Goal: Task Accomplishment & Management: Manage account settings

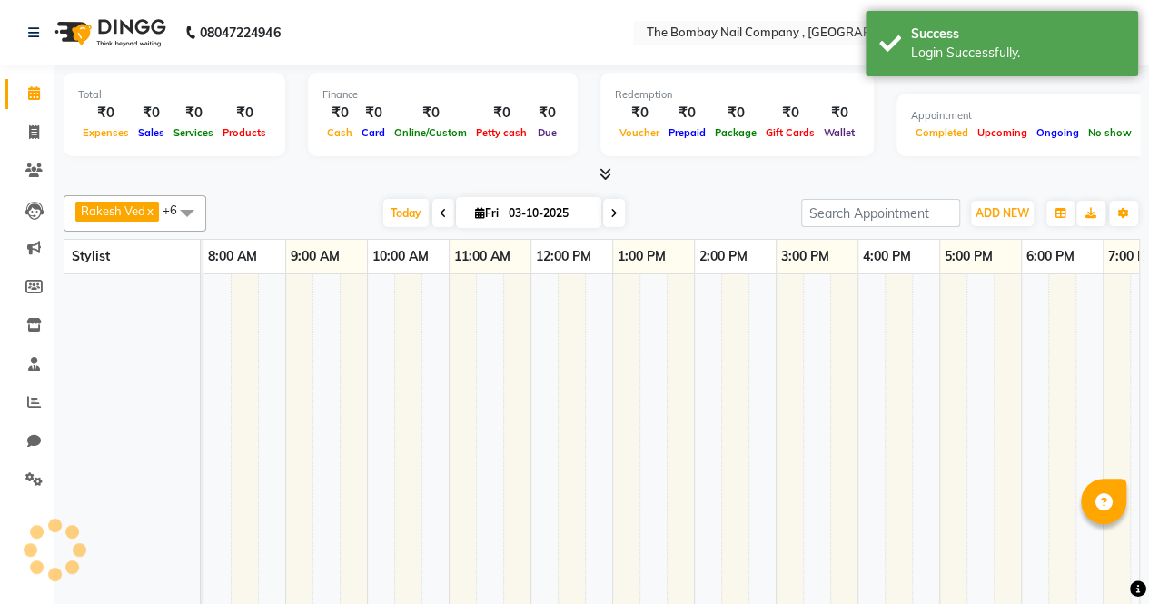
select select "en"
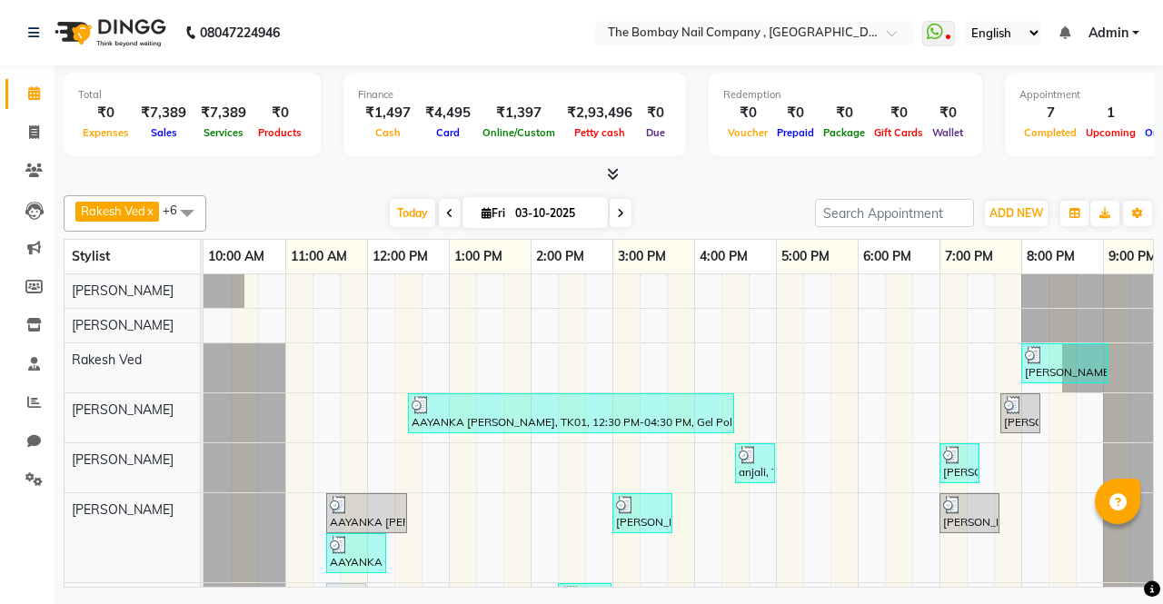
drag, startPoint x: 630, startPoint y: 215, endPoint x: 616, endPoint y: 213, distance: 14.6
click at [616, 213] on div "[DATE] [DATE]" at bounding box center [510, 213] width 245 height 27
click at [617, 213] on icon at bounding box center [620, 213] width 7 height 11
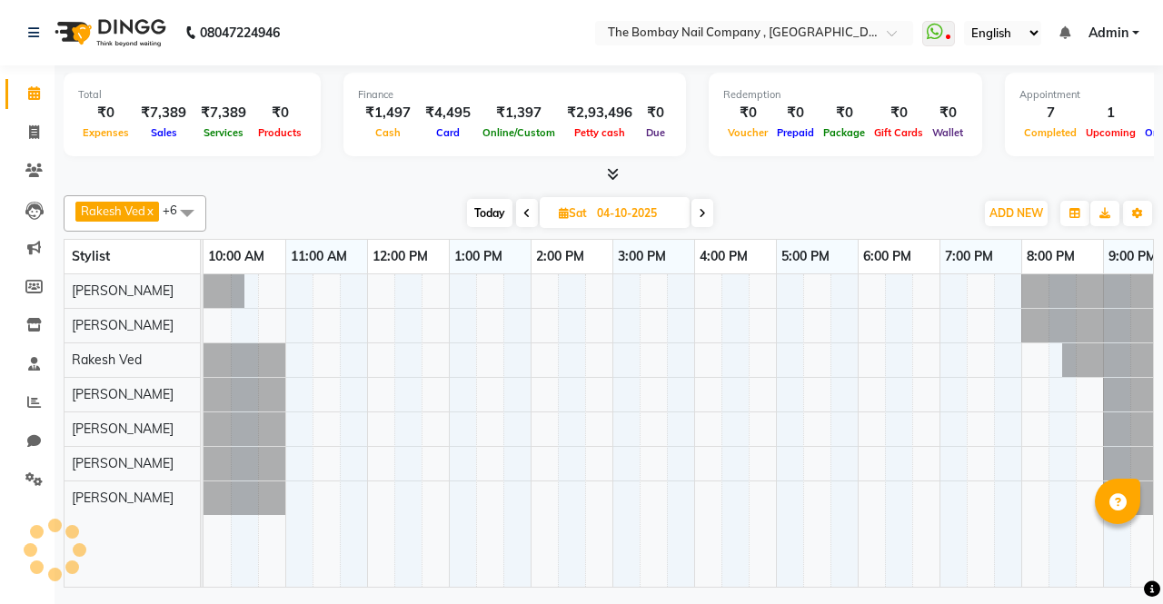
scroll to position [0, 31]
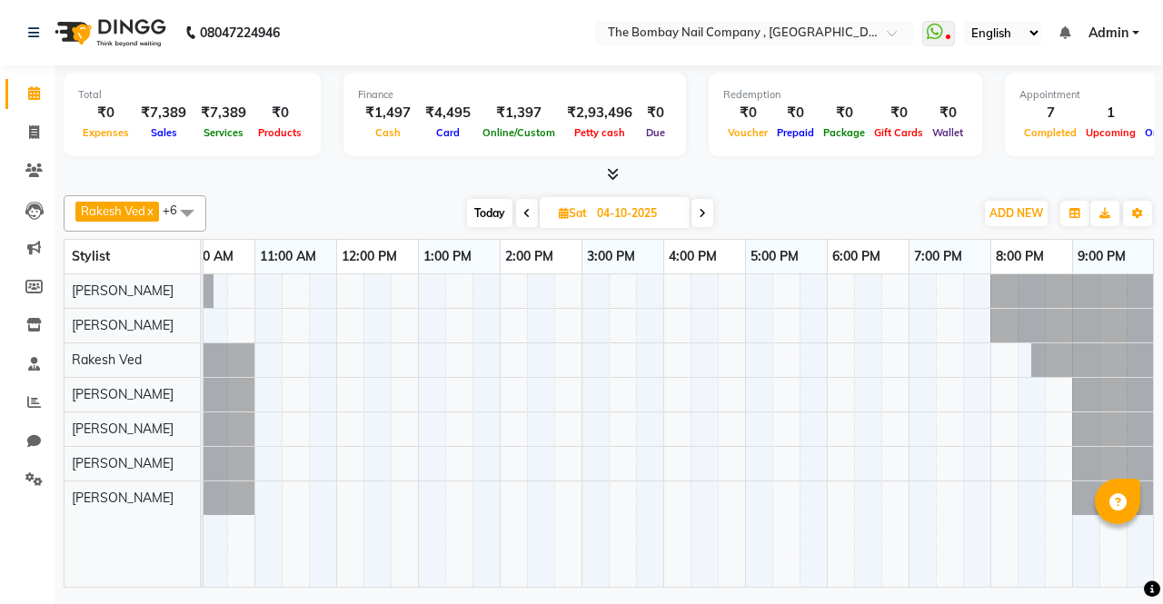
click at [709, 217] on span at bounding box center [702, 213] width 22 height 28
type input "05-10-2025"
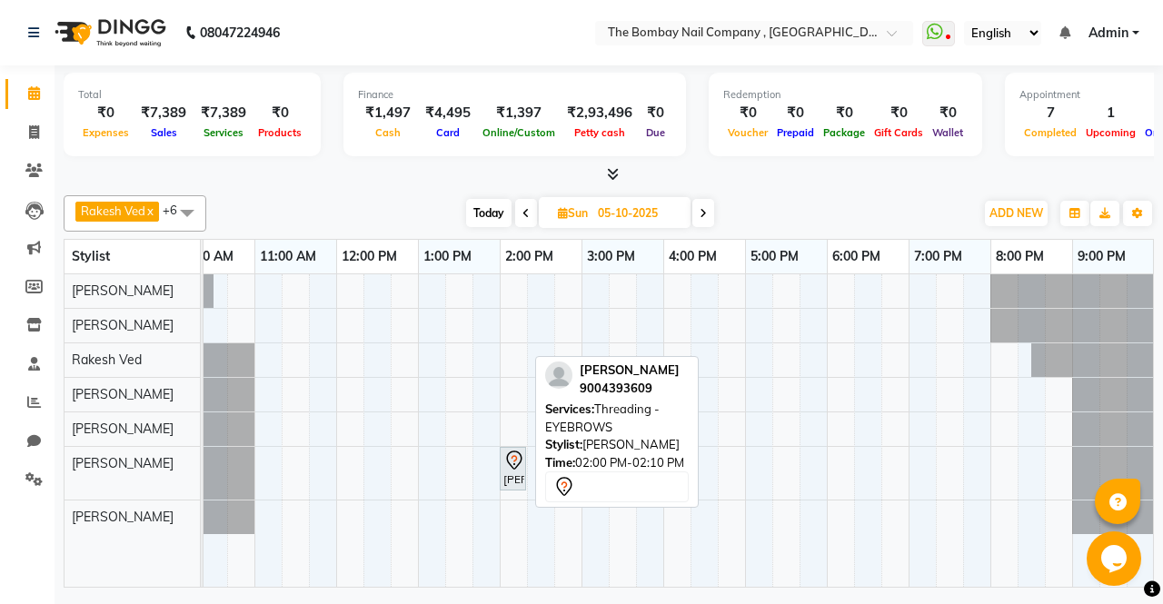
scroll to position [0, 0]
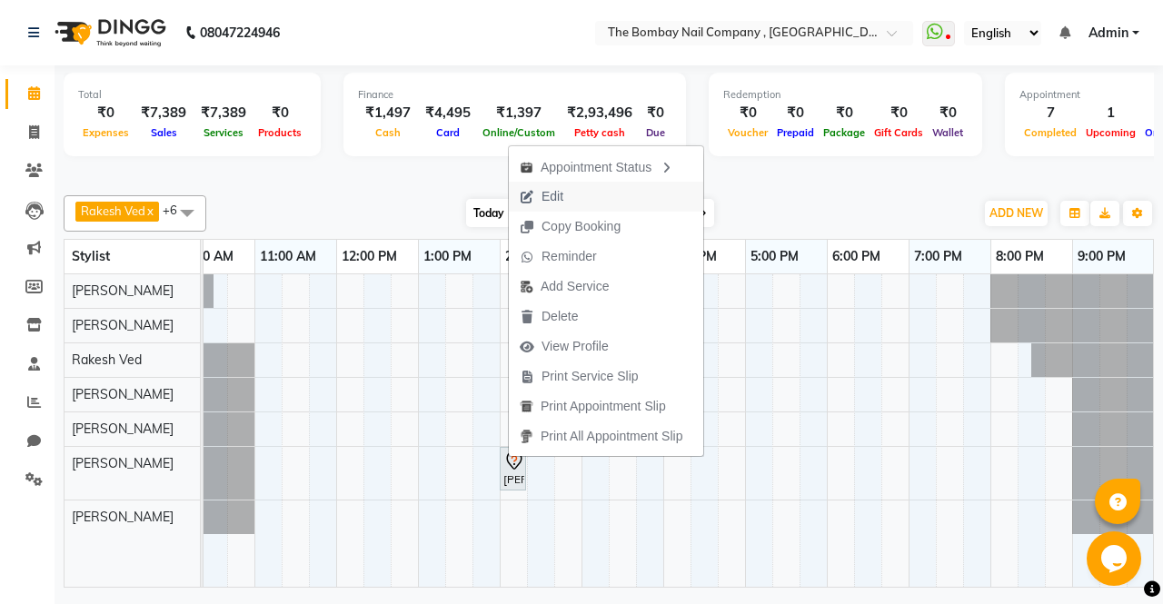
click at [560, 193] on span "Edit" at bounding box center [552, 196] width 22 height 19
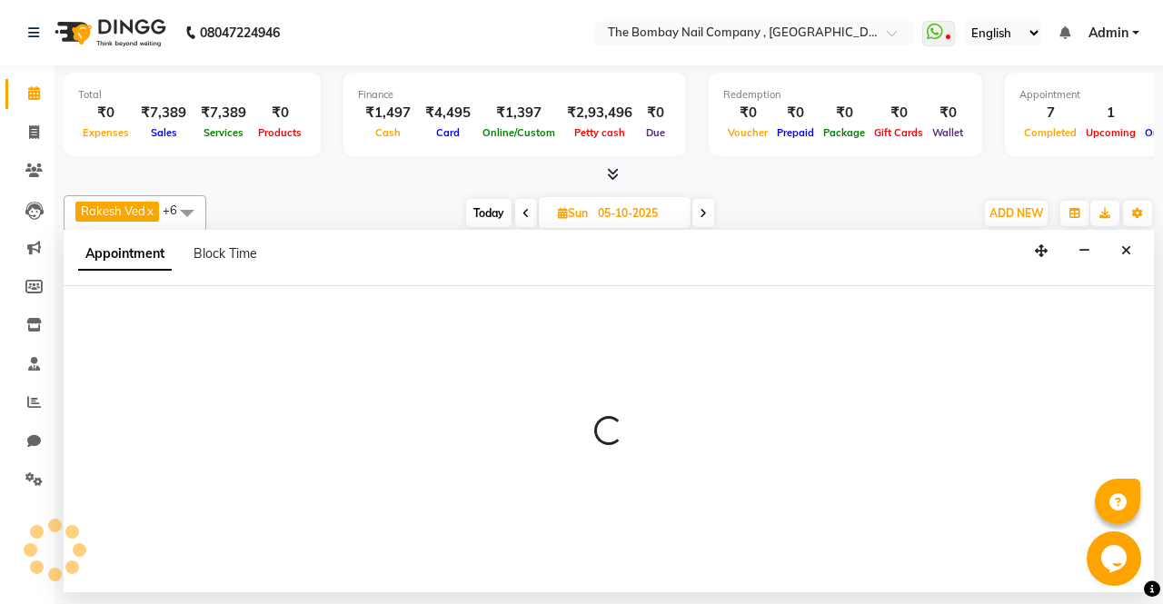
select select "tentative"
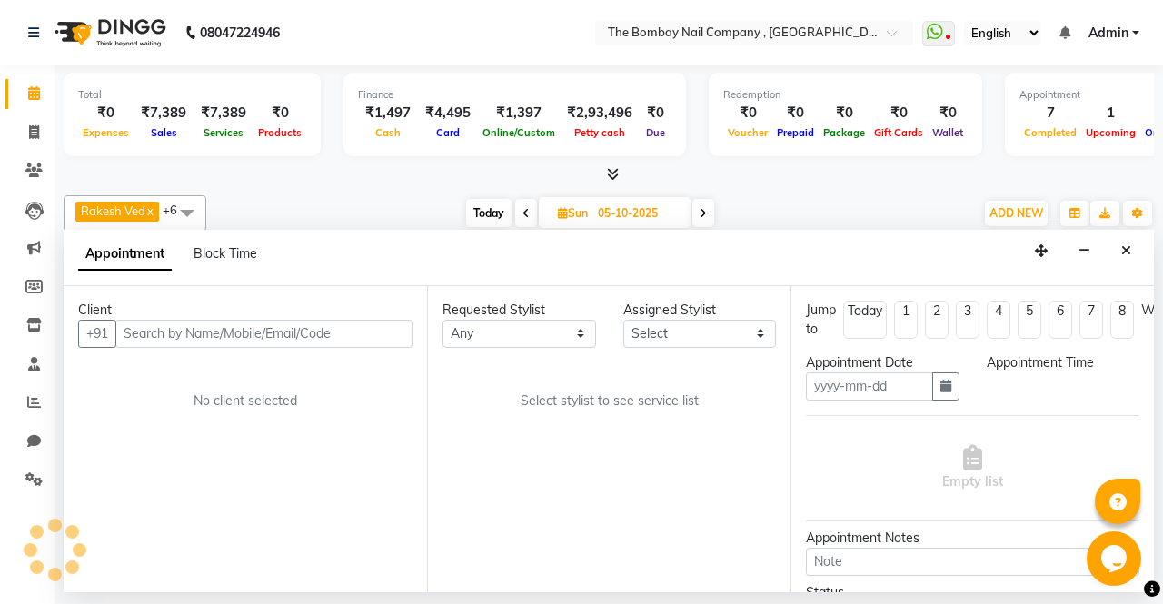
type input "05-10-2025"
select select "840"
select select "90049"
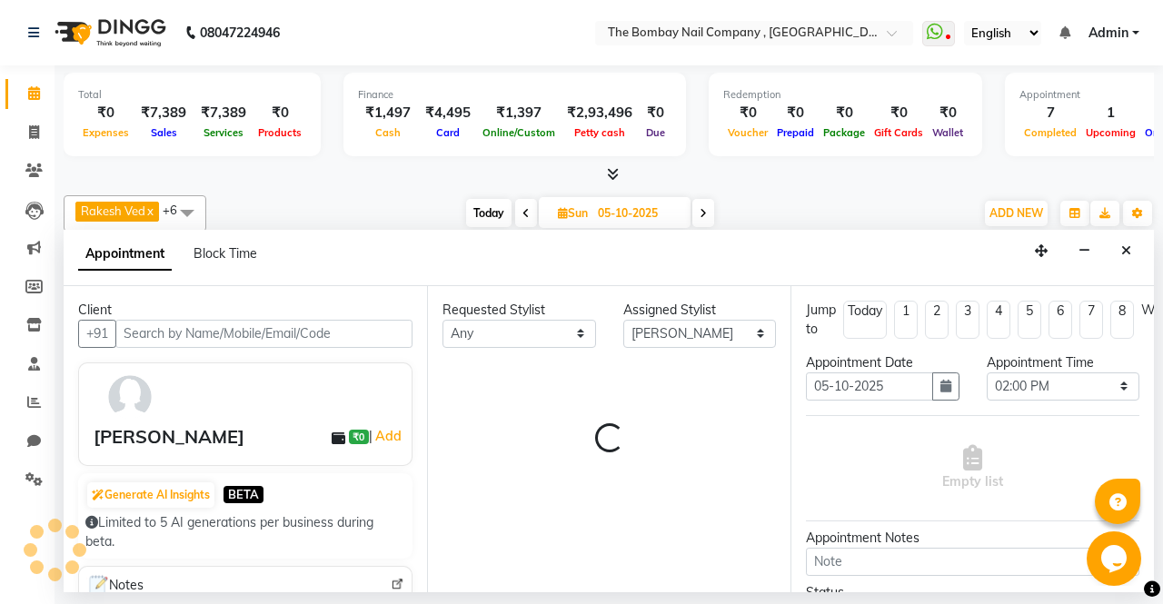
select select "3958"
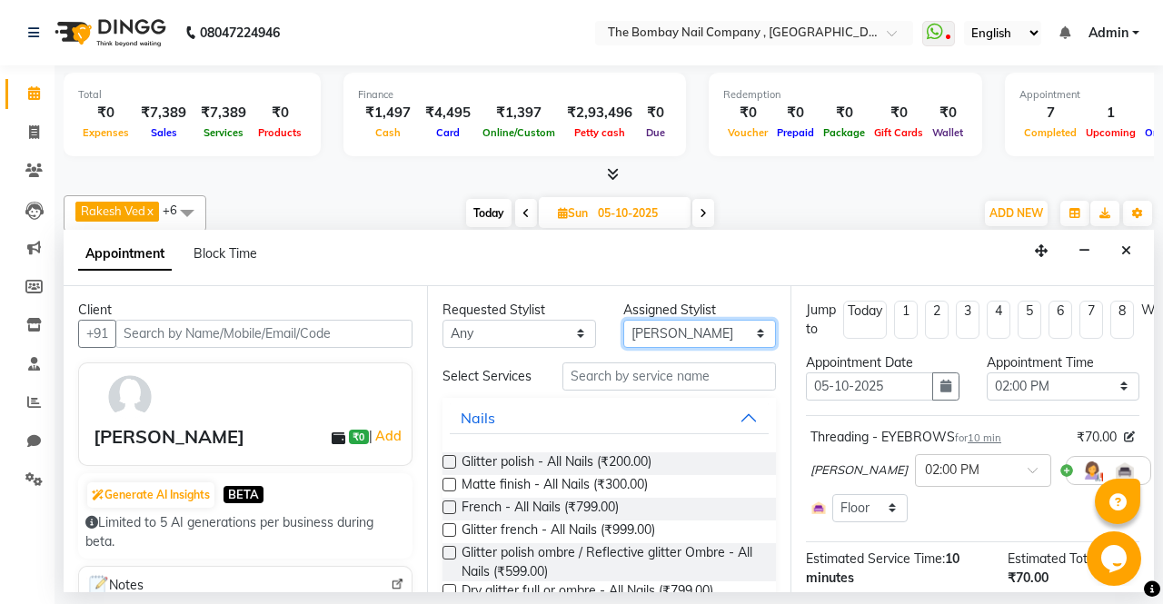
click at [661, 332] on select "Select BNC [GEOGRAPHIC_DATA] [PERSON_NAME] [PERSON_NAME] [PERSON_NAME] [PERSON_…" at bounding box center [700, 334] width 154 height 28
select select "81634"
click at [623, 320] on select "Select BNC [GEOGRAPHIC_DATA] [PERSON_NAME] [PERSON_NAME] [PERSON_NAME] [PERSON_…" at bounding box center [700, 334] width 154 height 28
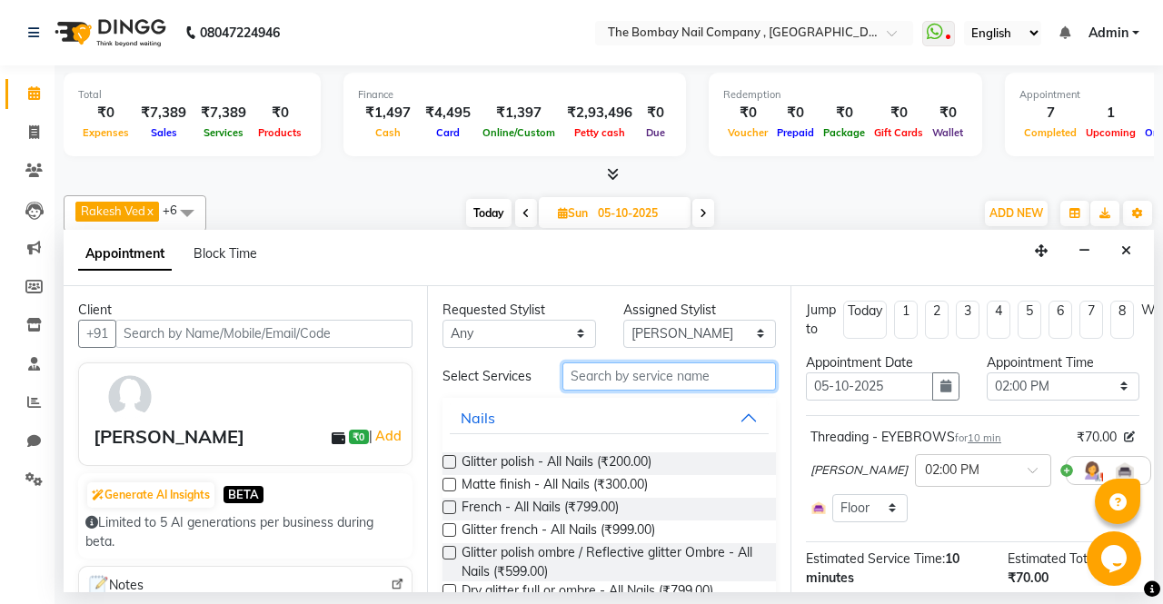
click at [600, 375] on input "text" at bounding box center [668, 376] width 213 height 28
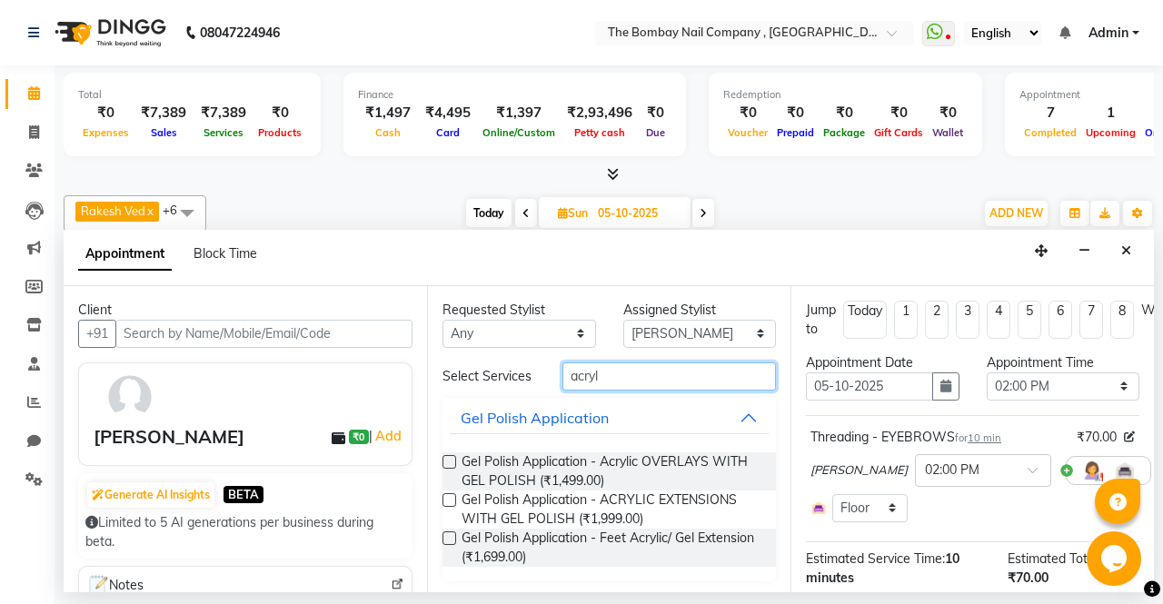
type input "acryl"
click at [451, 497] on label at bounding box center [449, 500] width 14 height 14
click at [451, 497] on input "checkbox" at bounding box center [448, 502] width 12 height 12
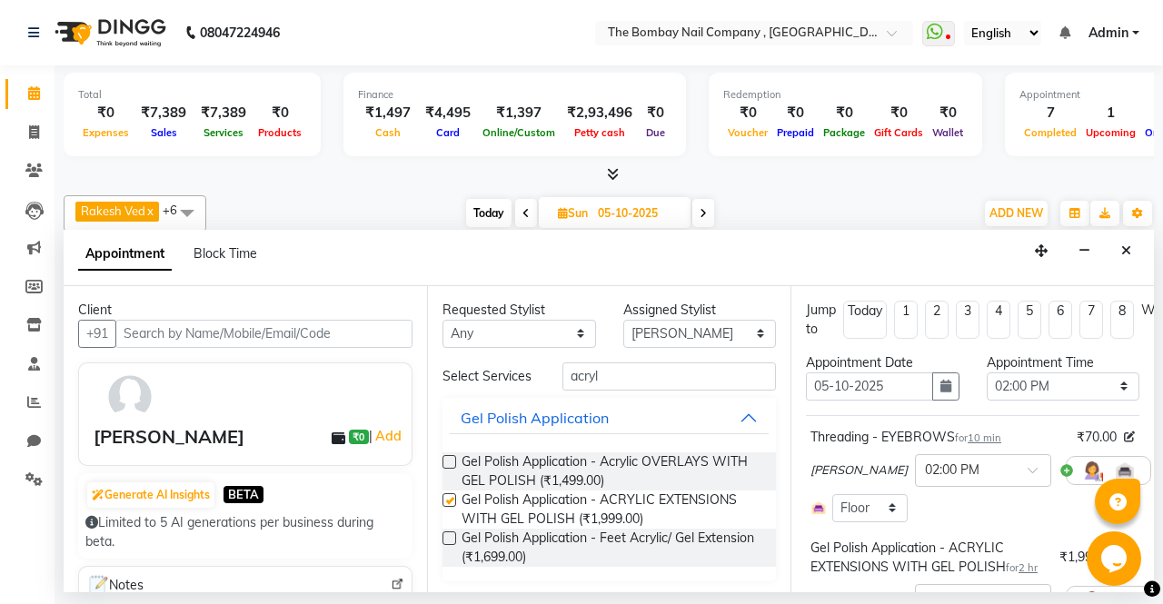
checkbox input "false"
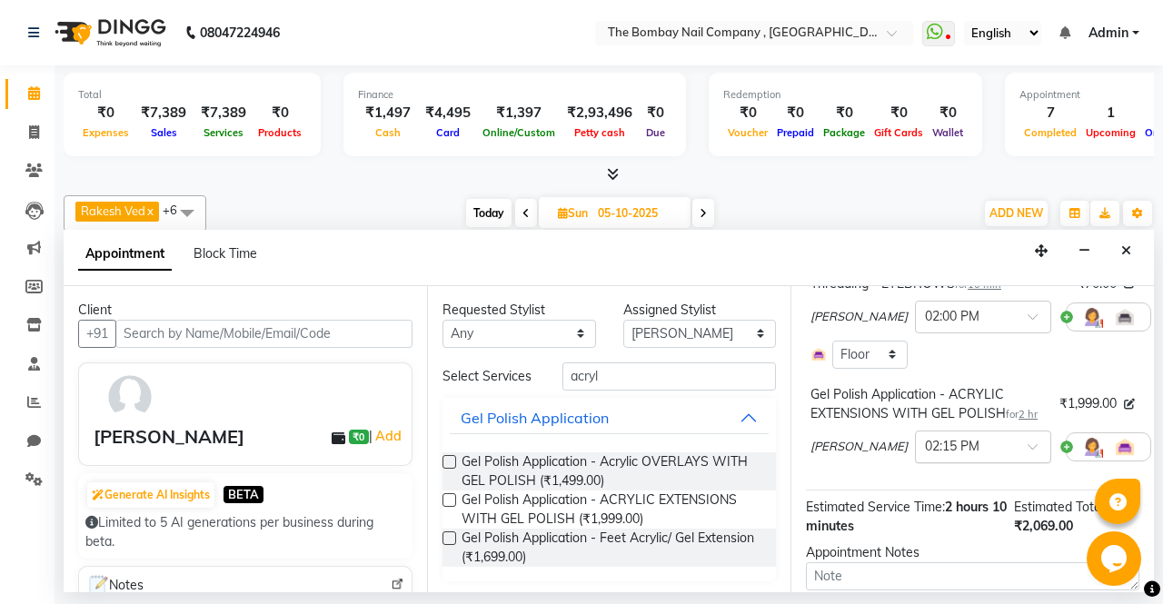
scroll to position [152, 0]
click at [1158, 319] on icon at bounding box center [1163, 318] width 11 height 13
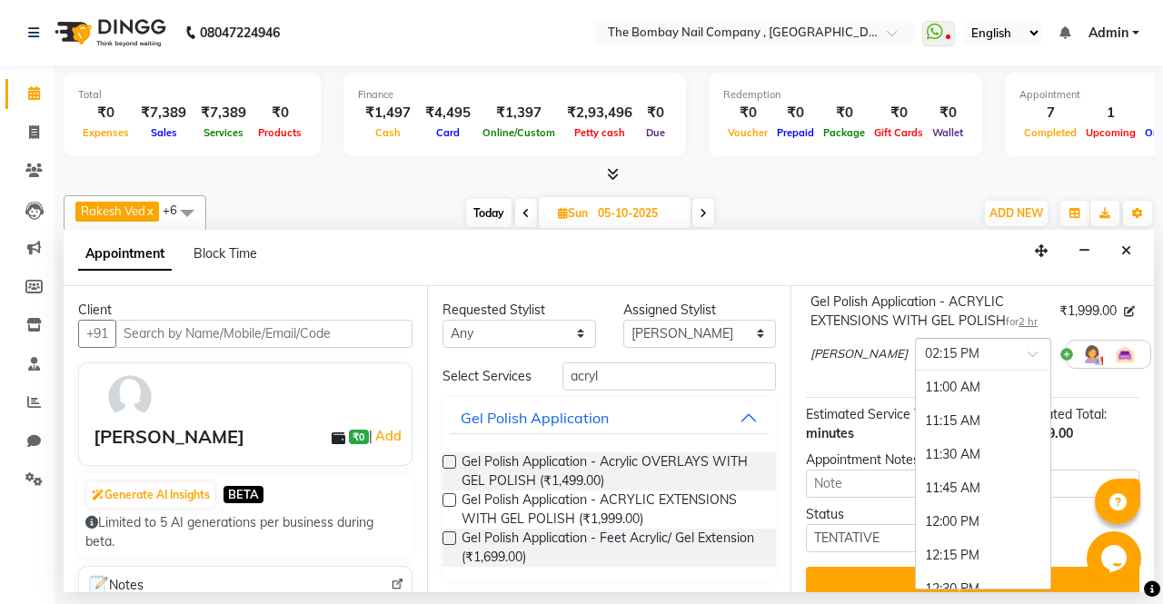
click at [915, 371] on div "× 02:15 PM" at bounding box center [983, 354] width 136 height 33
click at [916, 405] on div "02:00 PM" at bounding box center [983, 389] width 134 height 34
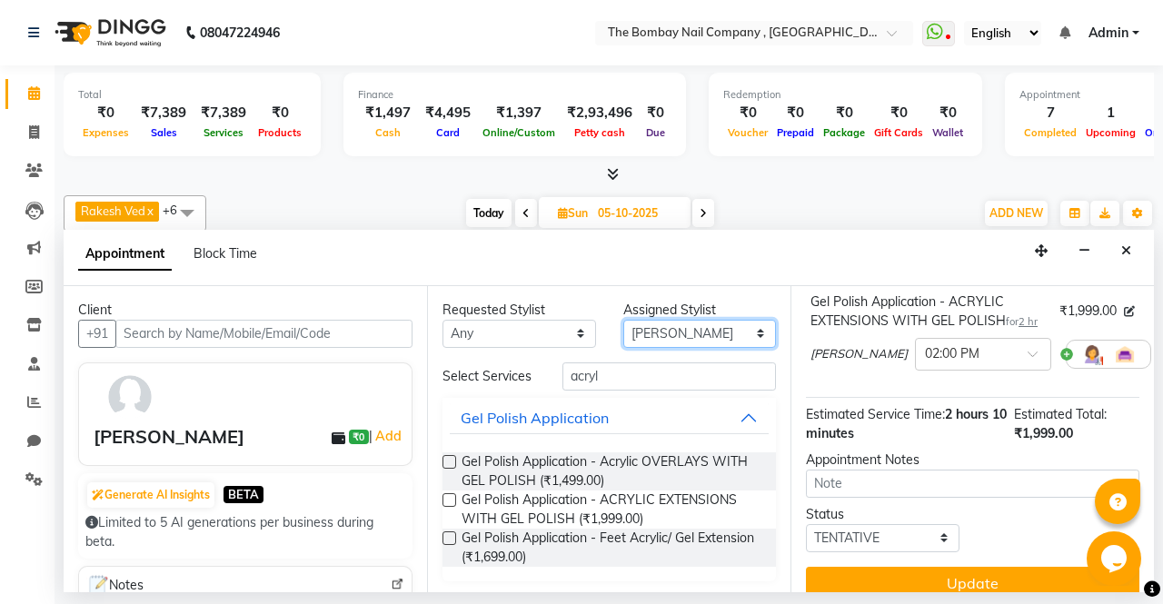
click at [665, 333] on select "Select BNC [GEOGRAPHIC_DATA] [PERSON_NAME] [PERSON_NAME] [PERSON_NAME] [PERSON_…" at bounding box center [700, 334] width 154 height 28
select select "68147"
click at [623, 320] on select "Select BNC [GEOGRAPHIC_DATA] [PERSON_NAME] [PERSON_NAME] [PERSON_NAME] [PERSON_…" at bounding box center [700, 334] width 154 height 28
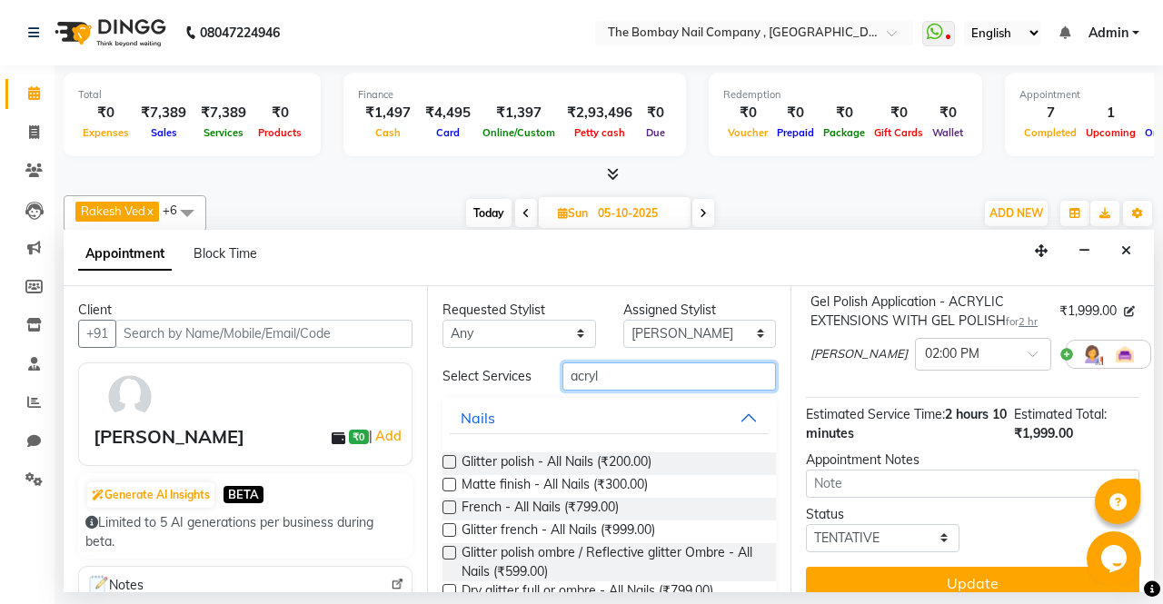
click at [574, 372] on input "acryl" at bounding box center [668, 376] width 213 height 28
type input "G"
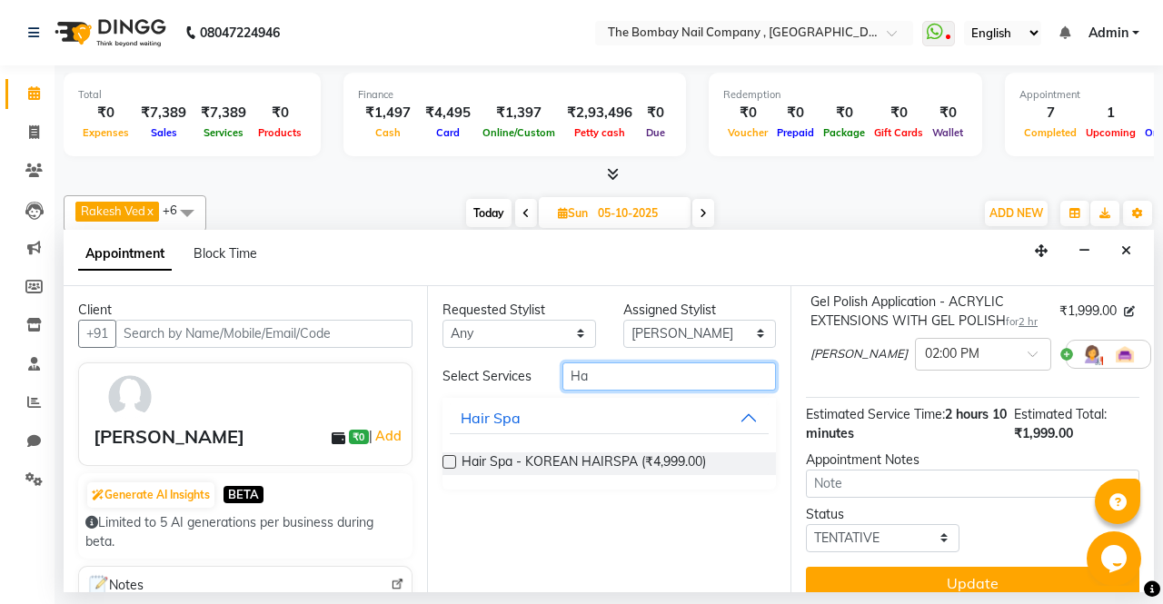
type input "H"
type input "s"
type input "l"
type input "k"
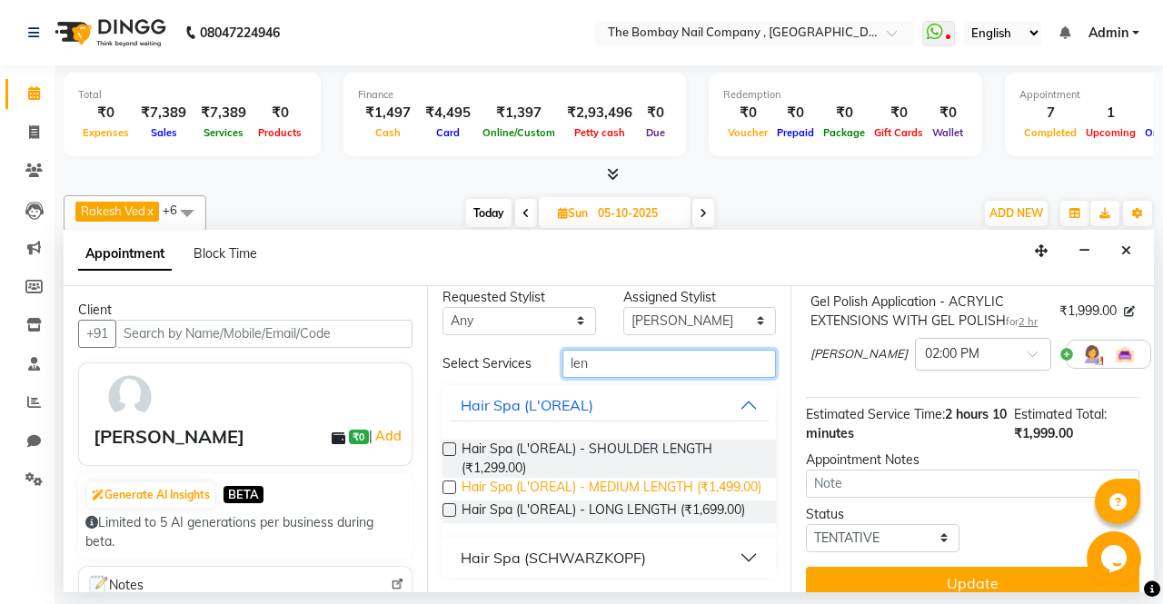
scroll to position [40, 0]
type input "len"
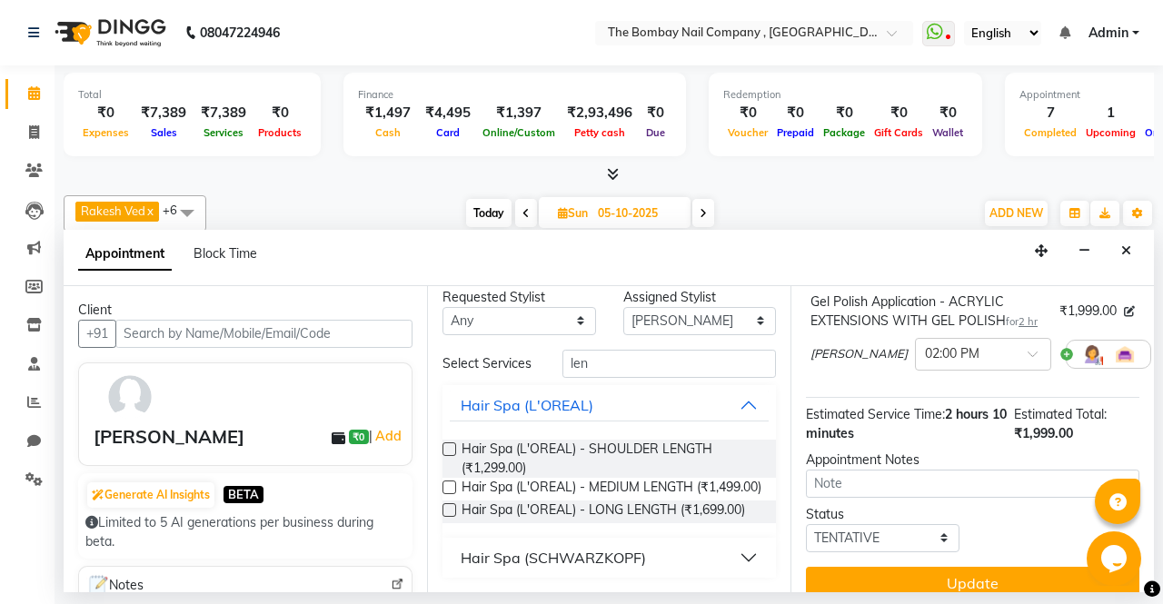
click at [452, 481] on div at bounding box center [448, 490] width 12 height 19
click at [447, 481] on label at bounding box center [449, 488] width 14 height 14
click at [447, 483] on input "checkbox" at bounding box center [448, 489] width 12 height 12
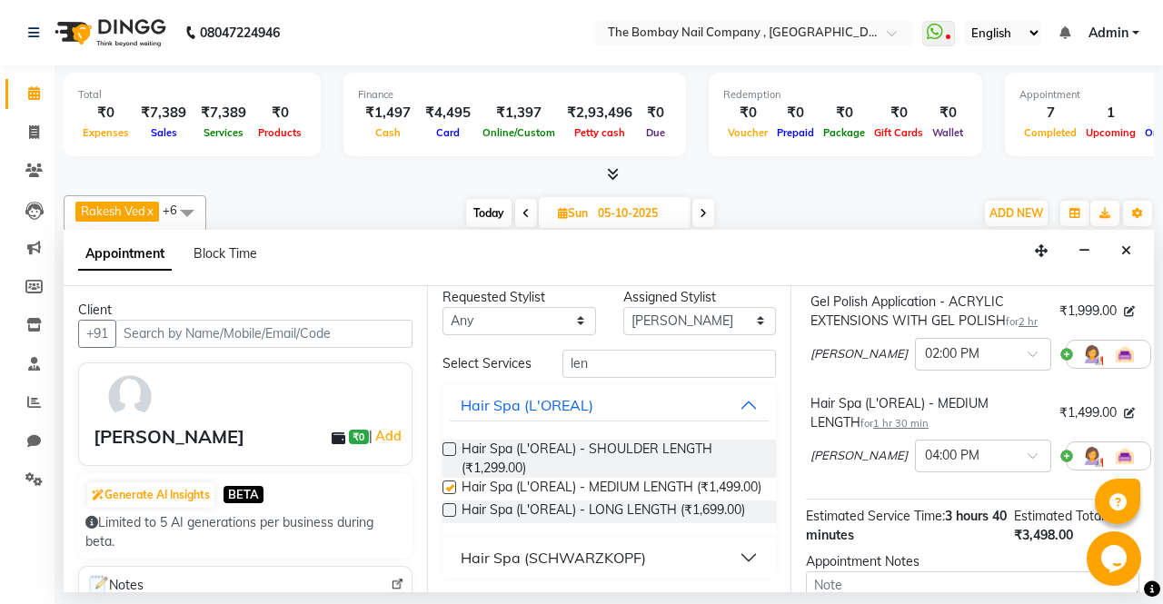
checkbox input "false"
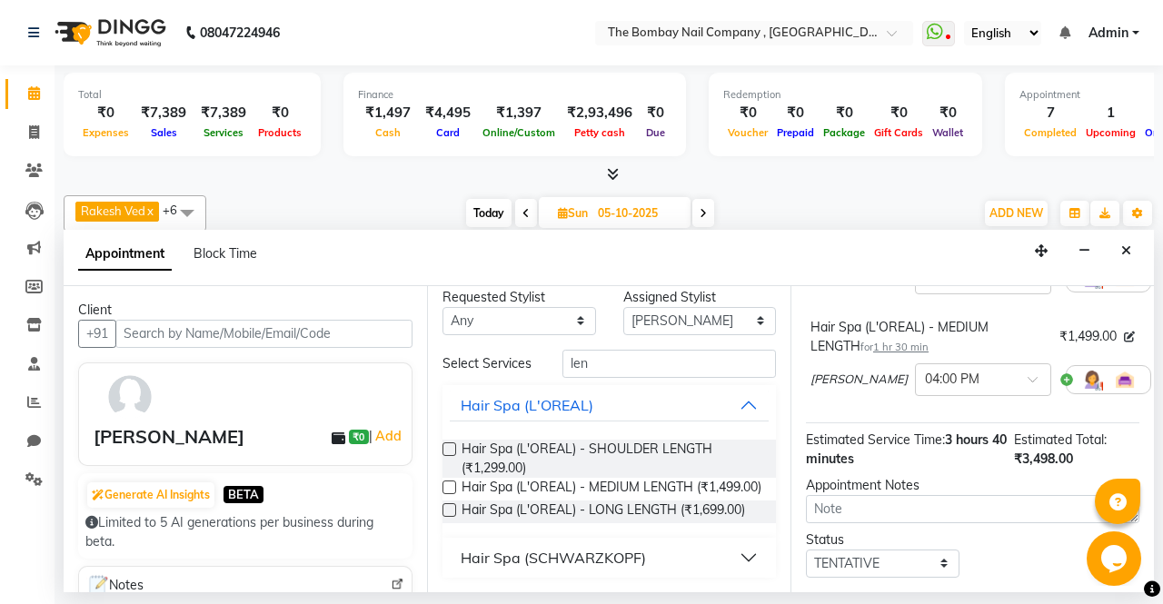
scroll to position [229, 0]
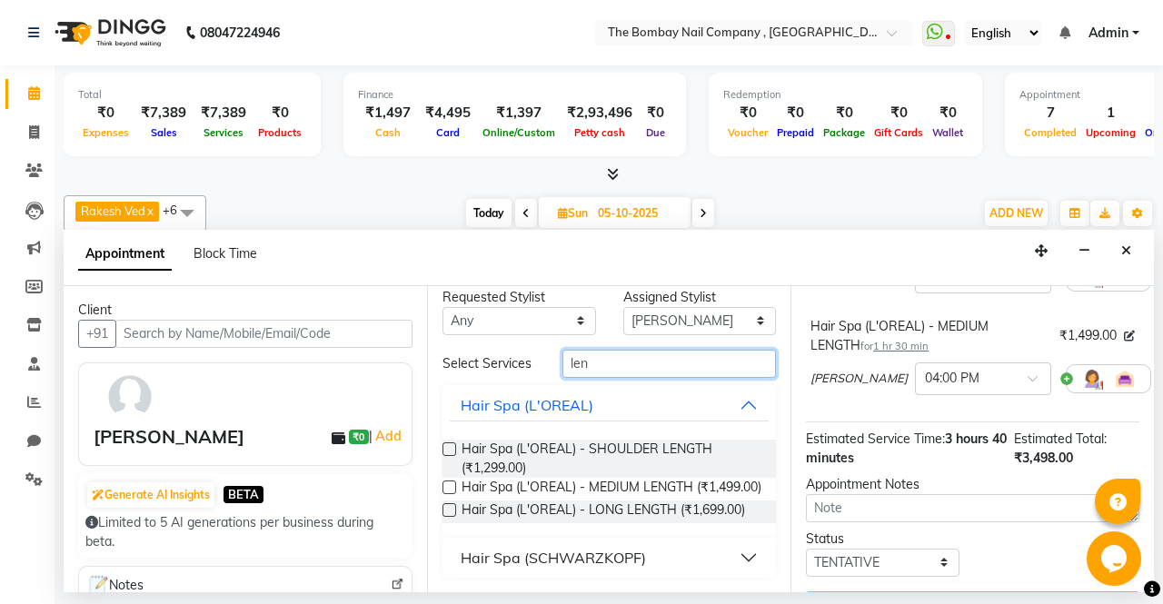
click at [574, 350] on input "len" at bounding box center [668, 364] width 213 height 28
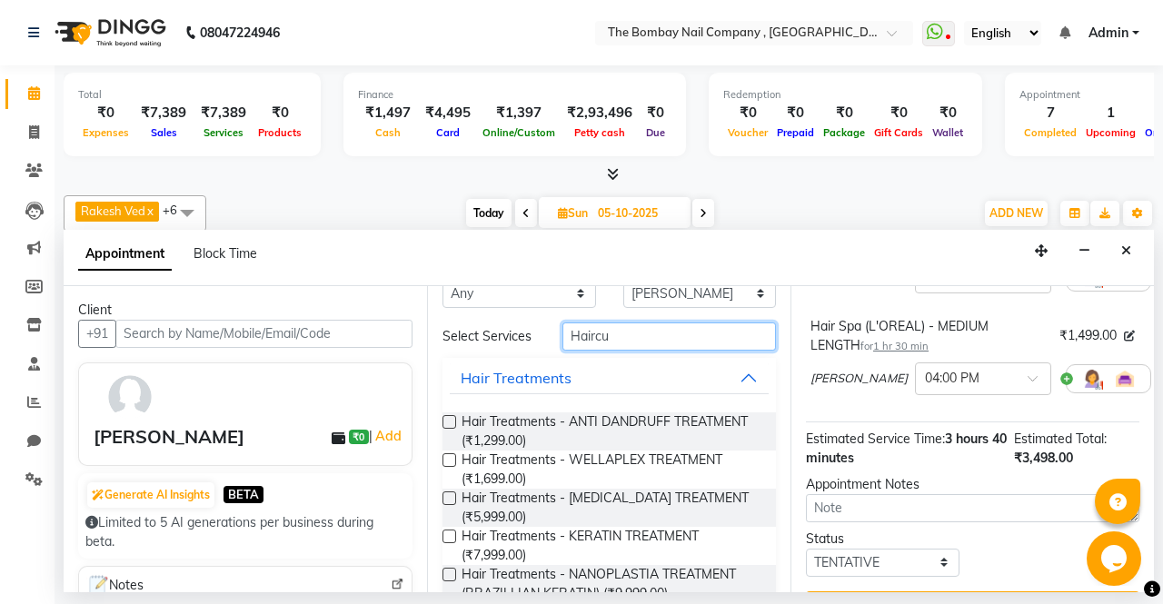
scroll to position [0, 0]
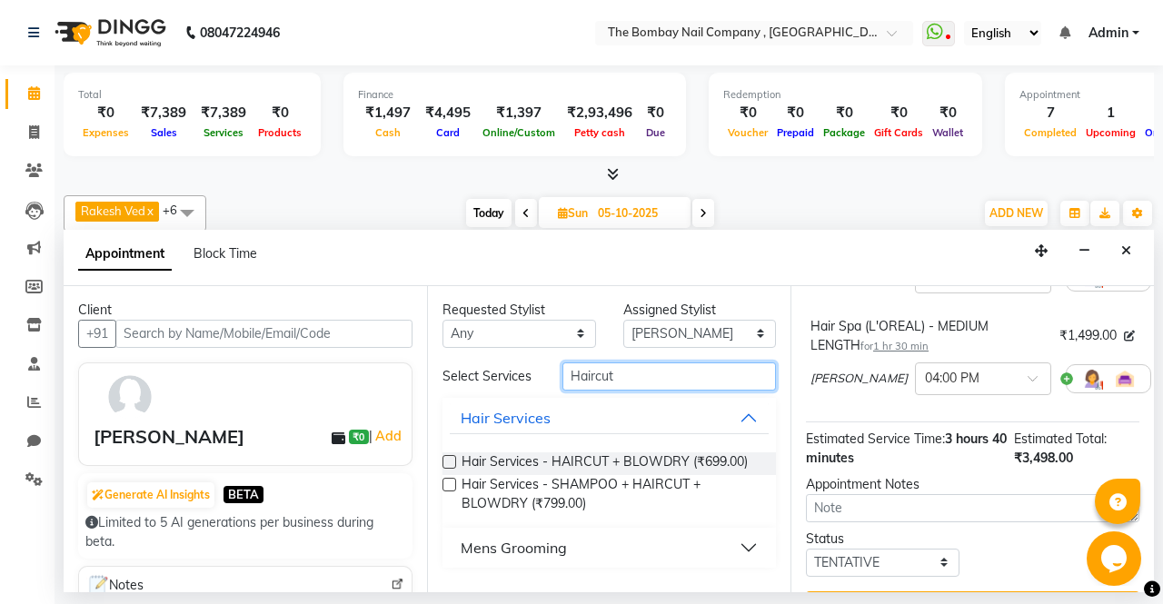
type input "Haircut"
click at [443, 463] on label at bounding box center [449, 462] width 14 height 14
click at [443, 463] on input "checkbox" at bounding box center [448, 464] width 12 height 12
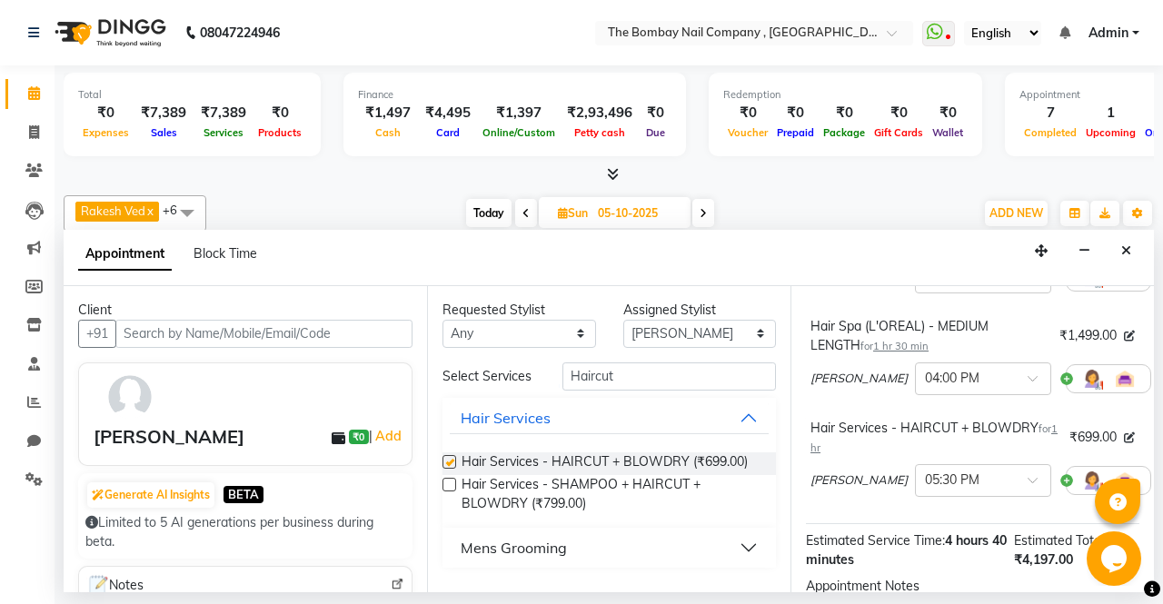
checkbox input "false"
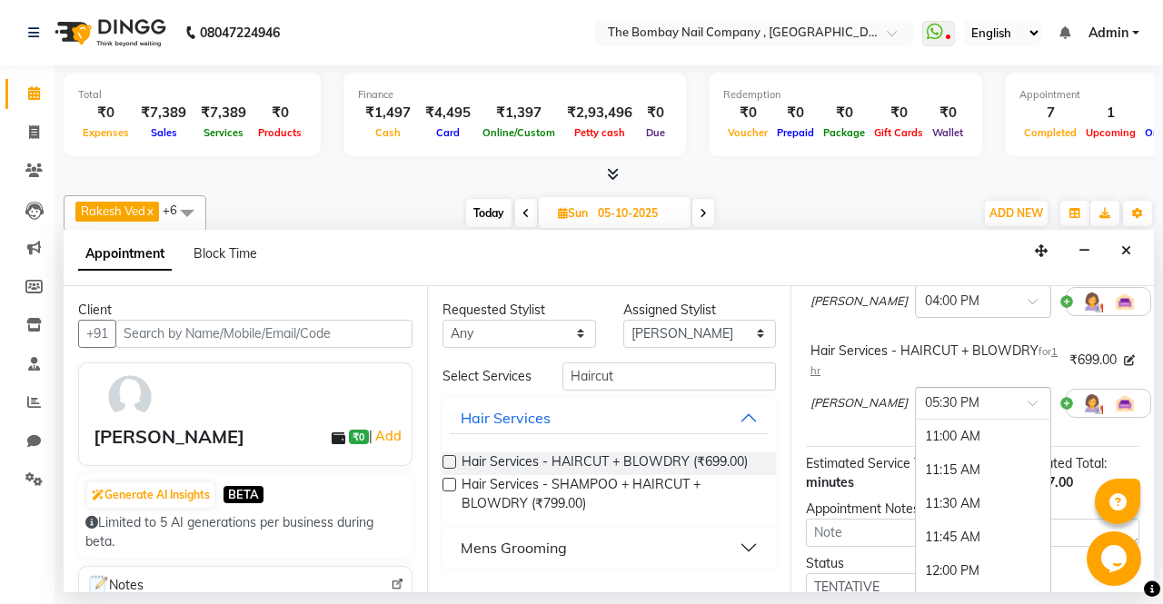
click at [925, 411] on input "text" at bounding box center [965, 401] width 80 height 19
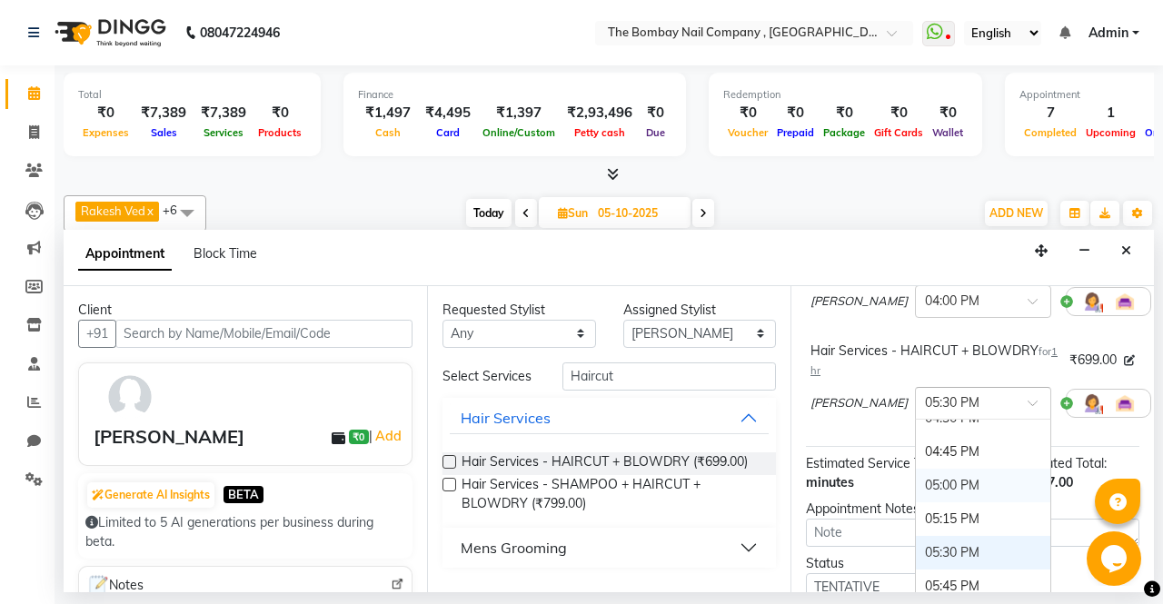
scroll to position [756, 0]
click at [921, 380] on div "Hair Services - HAIRCUT + BLOWDRY for 1 hr" at bounding box center [936, 361] width 252 height 38
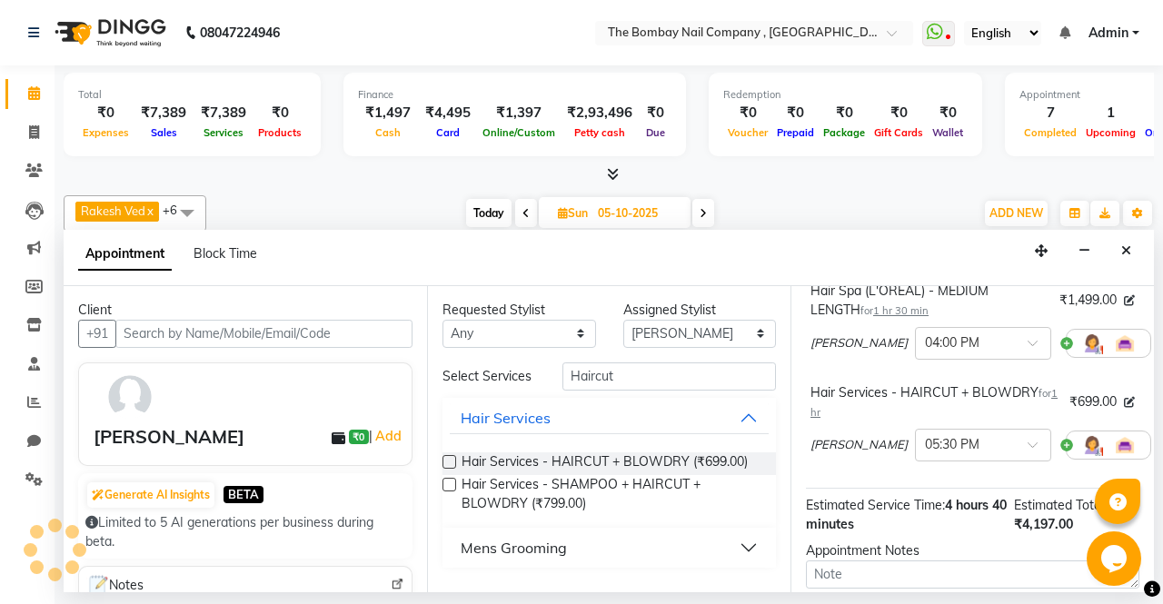
scroll to position [263, 0]
click at [711, 320] on select "Select BNC [GEOGRAPHIC_DATA] [PERSON_NAME] [PERSON_NAME] [PERSON_NAME] [PERSON_…" at bounding box center [700, 334] width 154 height 28
select select "90049"
click at [623, 320] on select "Select BNC [GEOGRAPHIC_DATA] [PERSON_NAME] [PERSON_NAME] [PERSON_NAME] [PERSON_…" at bounding box center [700, 334] width 154 height 28
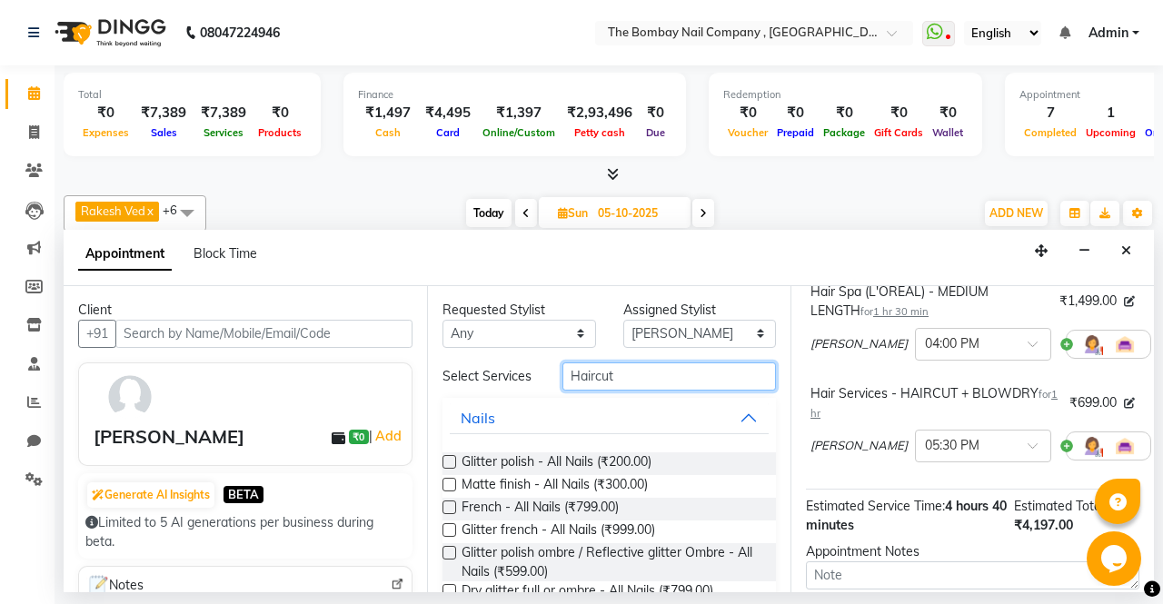
click at [583, 370] on input "Haircut" at bounding box center [668, 376] width 213 height 28
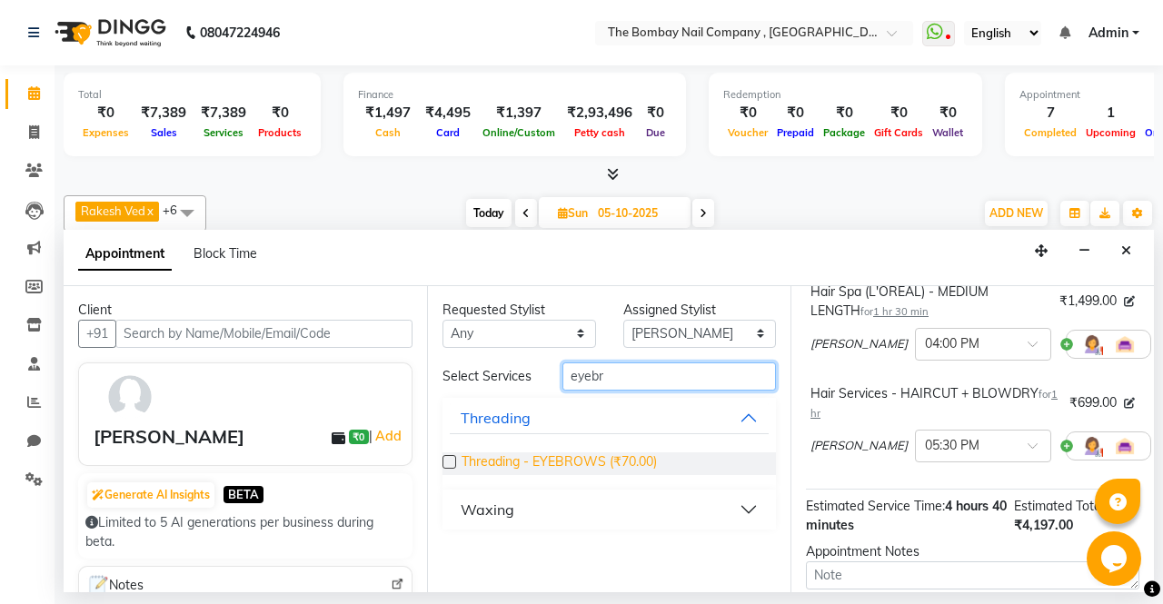
type input "eyebr"
click at [549, 471] on span "Threading - EYEBROWS (₹70.00)" at bounding box center [558, 463] width 195 height 23
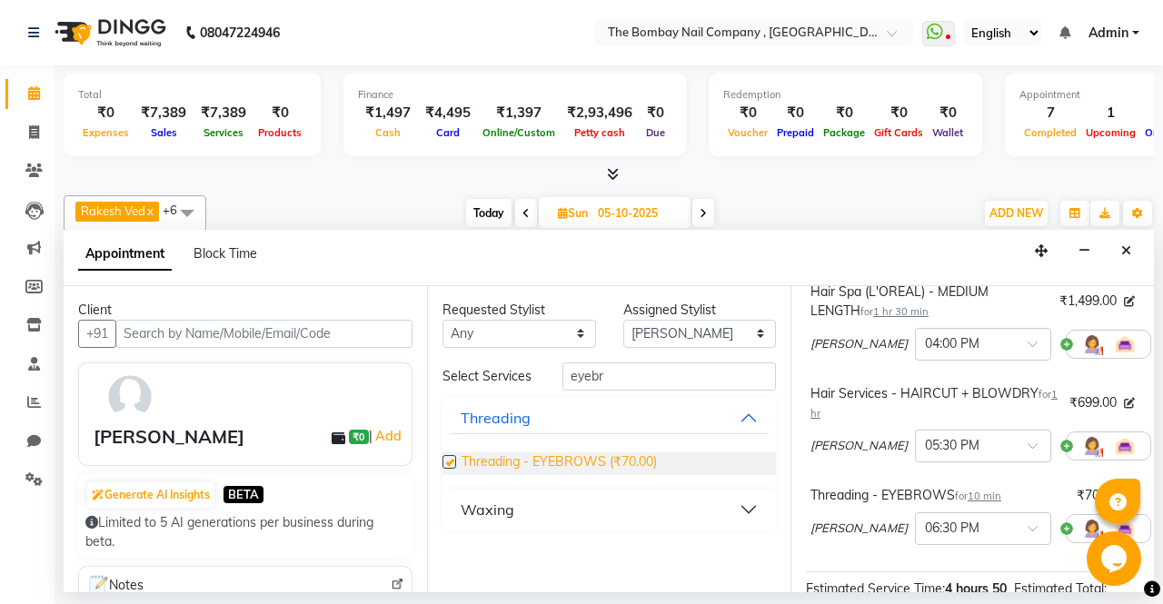
checkbox input "false"
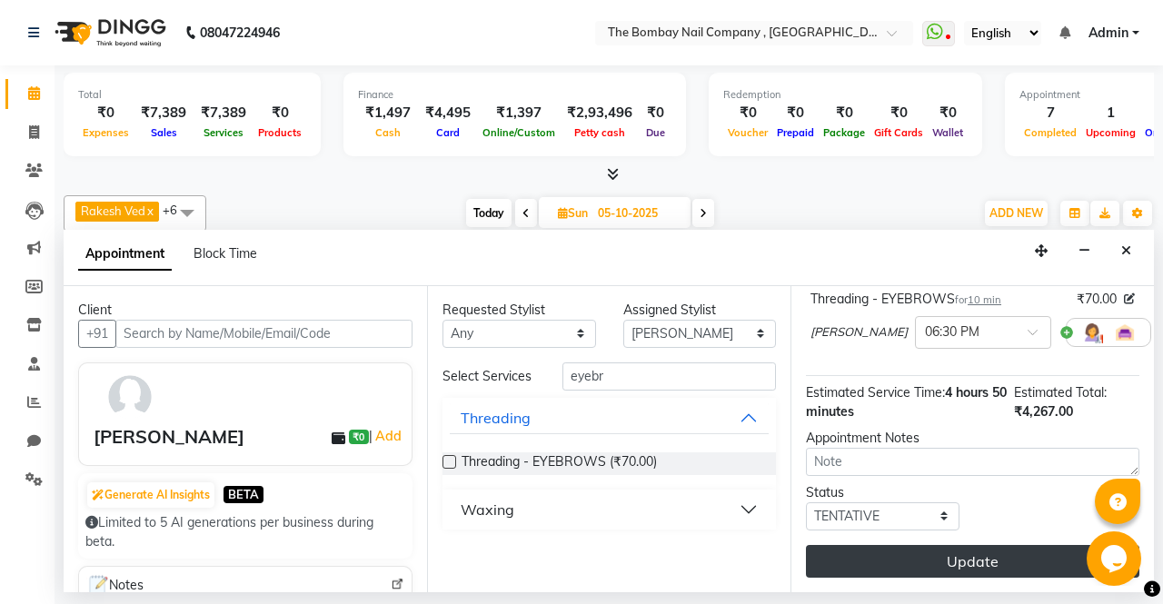
click at [965, 545] on button "Update" at bounding box center [972, 561] width 333 height 33
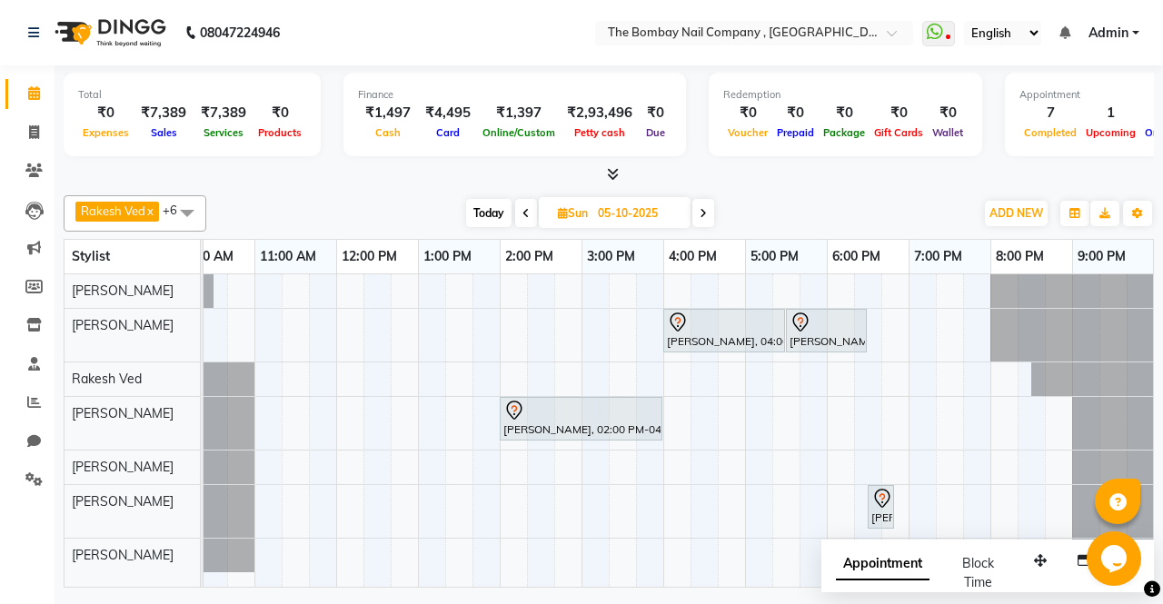
scroll to position [0, 0]
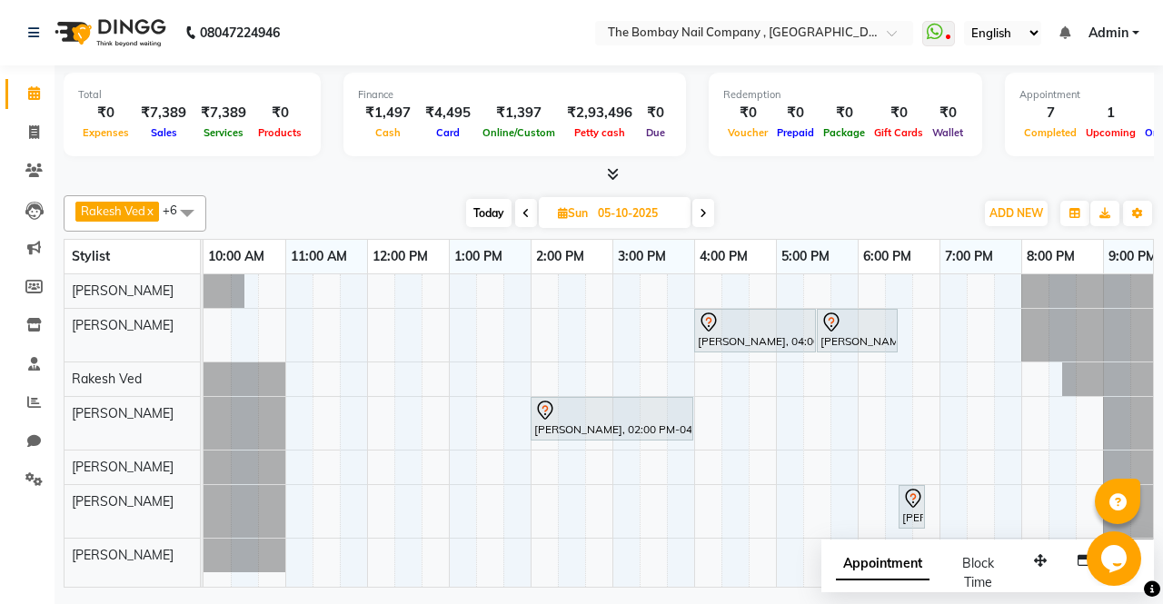
click at [540, 208] on span "[DATE]" at bounding box center [615, 212] width 152 height 31
click at [520, 207] on span at bounding box center [526, 213] width 22 height 28
type input "04-10-2025"
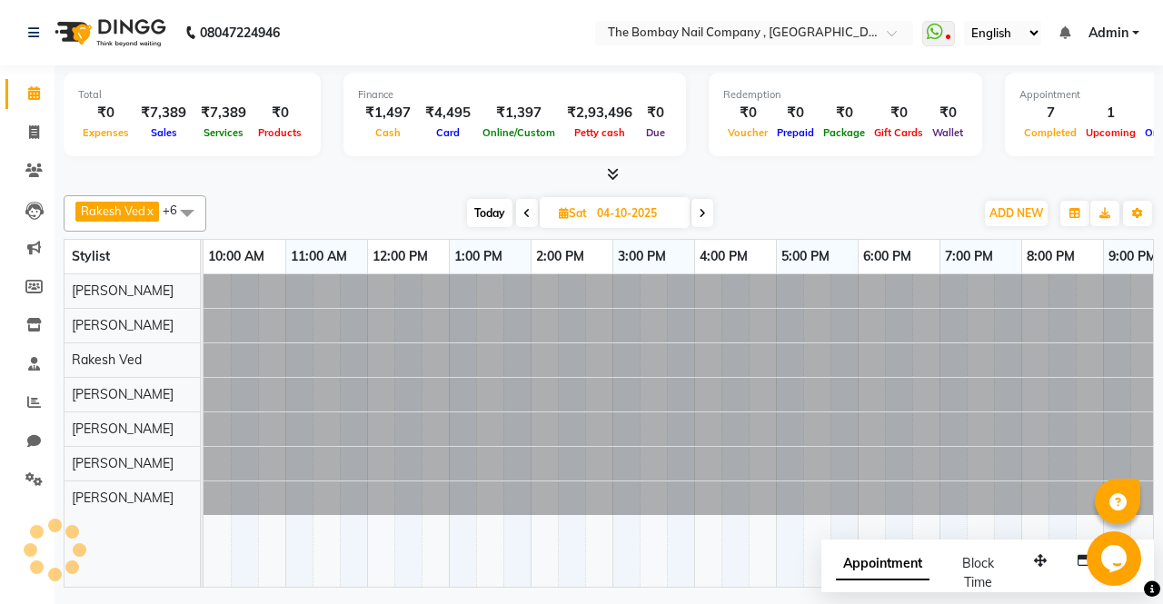
scroll to position [0, 31]
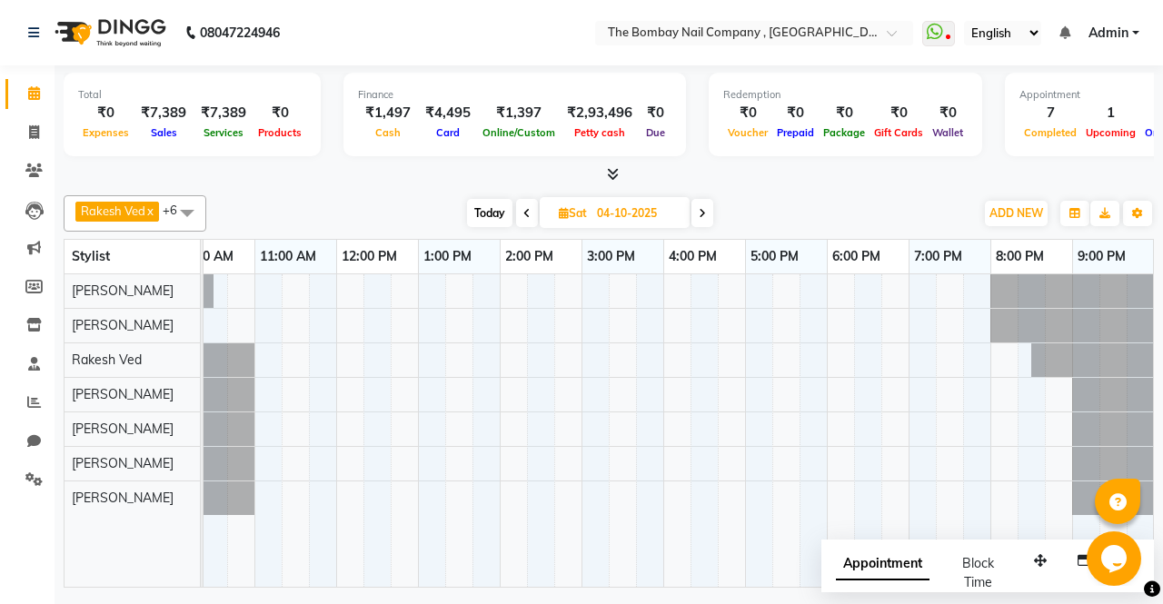
click at [1125, 34] on span "Admin" at bounding box center [1108, 33] width 40 height 19
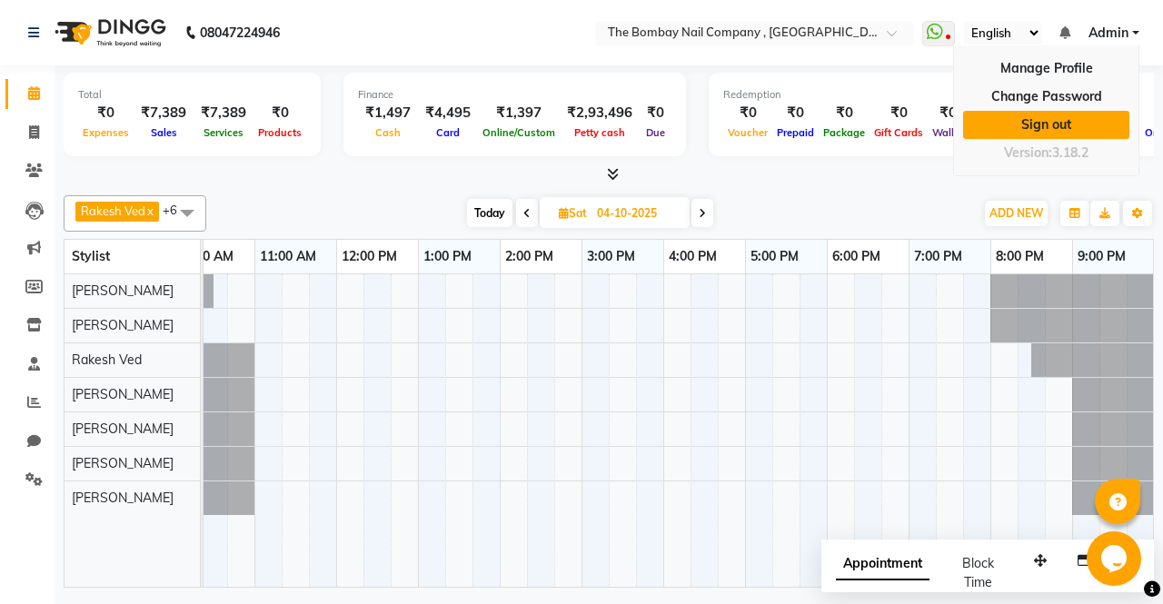
click at [1026, 130] on link "Sign out" at bounding box center [1046, 125] width 166 height 28
